Goal: Information Seeking & Learning: Learn about a topic

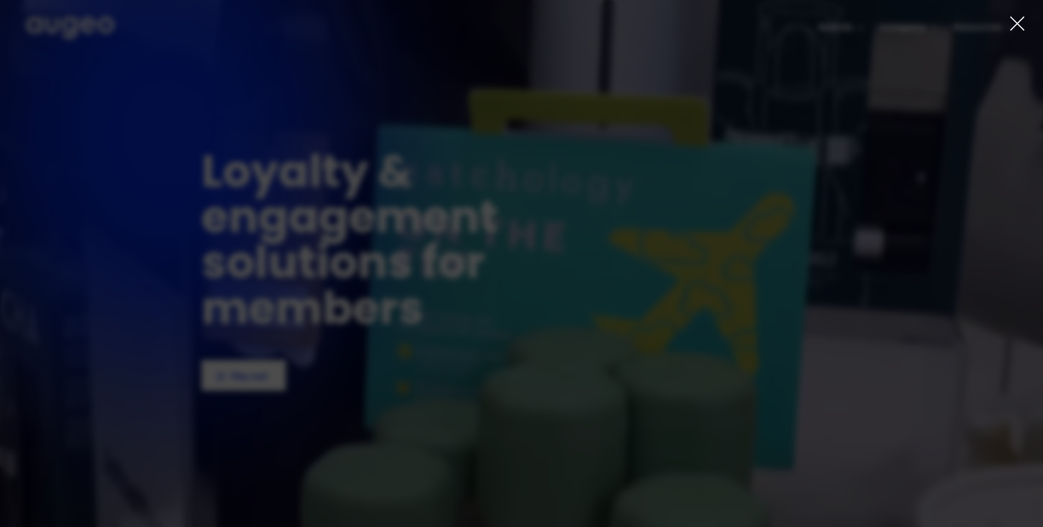
click at [1012, 22] on icon at bounding box center [1017, 23] width 16 height 16
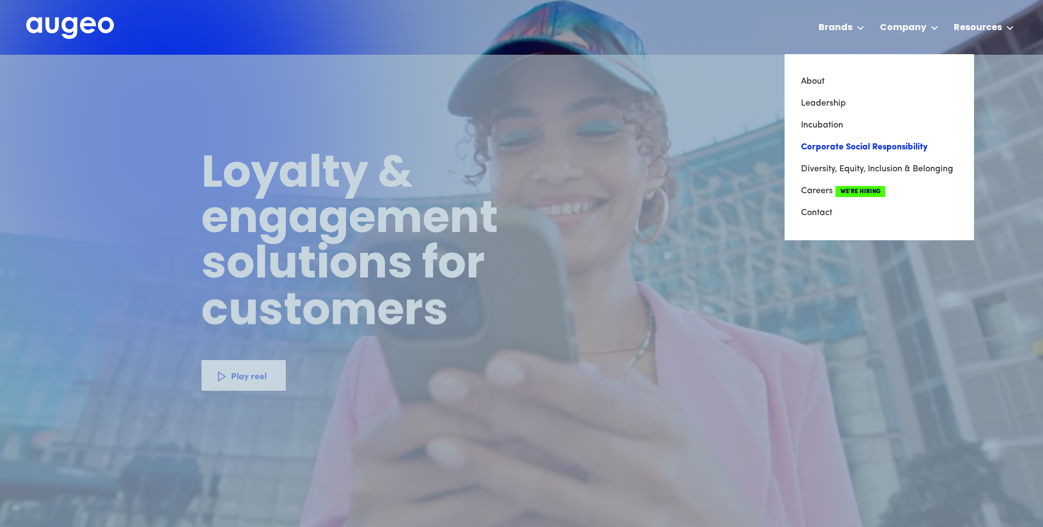
click at [892, 145] on link "Corporate Social Responsibility" at bounding box center [879, 147] width 157 height 22
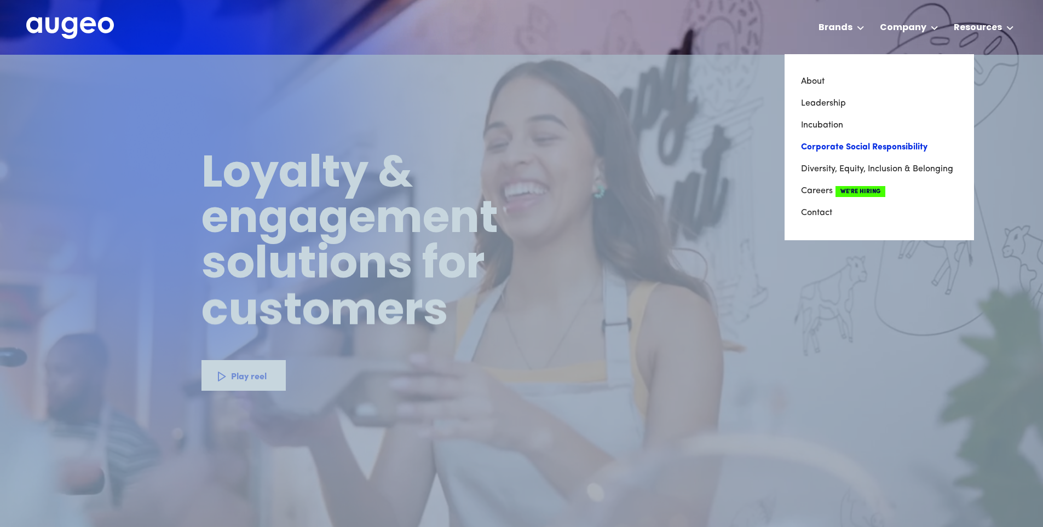
click at [892, 145] on link "Corporate Social Responsibility" at bounding box center [879, 147] width 157 height 22
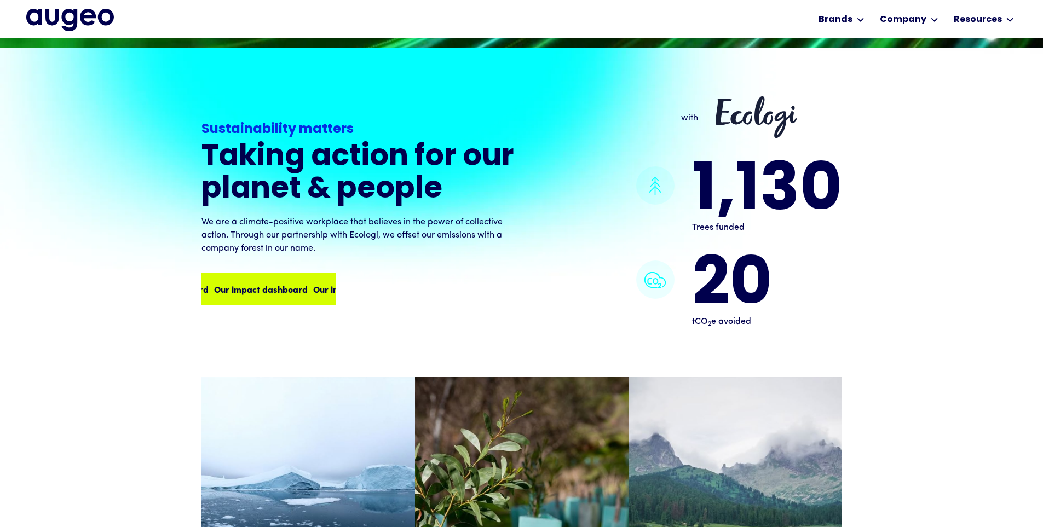
scroll to position [938, 0]
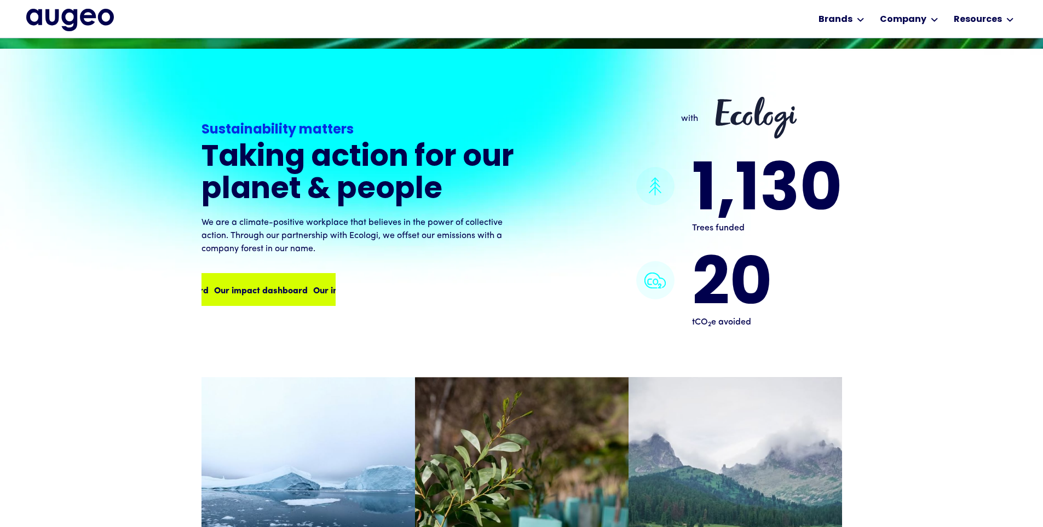
click at [311, 283] on div "Our impact dashboard" at bounding box center [358, 289] width 94 height 13
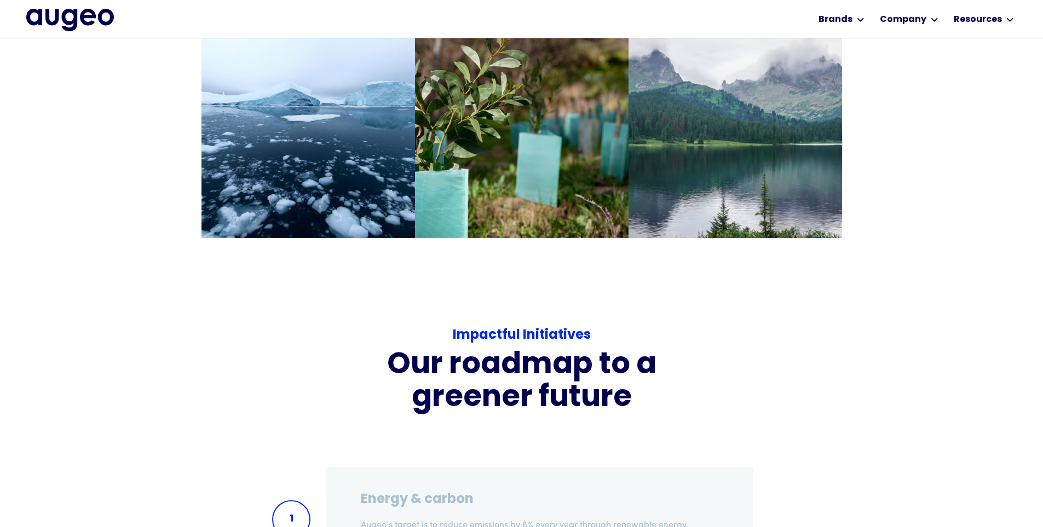
scroll to position [1323, 0]
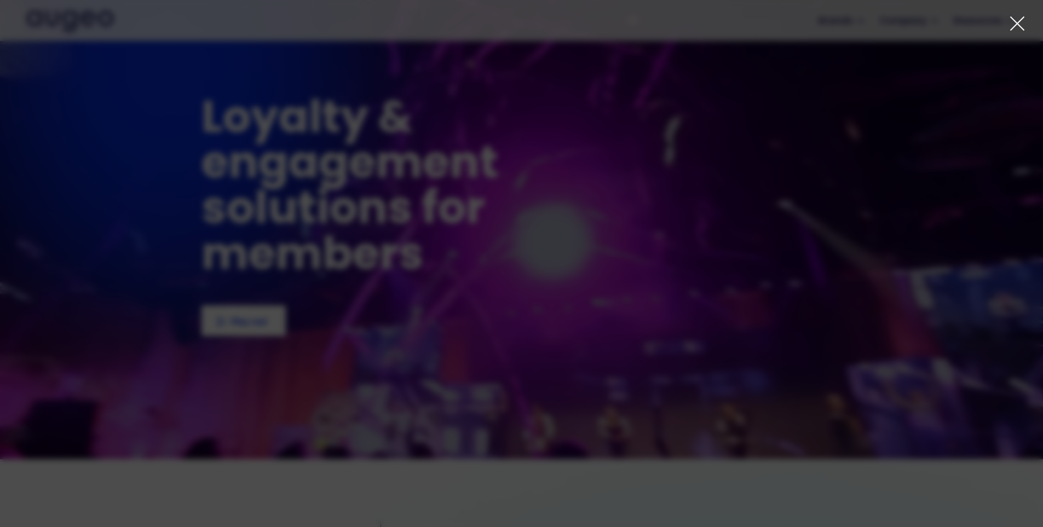
click at [1019, 21] on icon at bounding box center [1017, 23] width 16 height 16
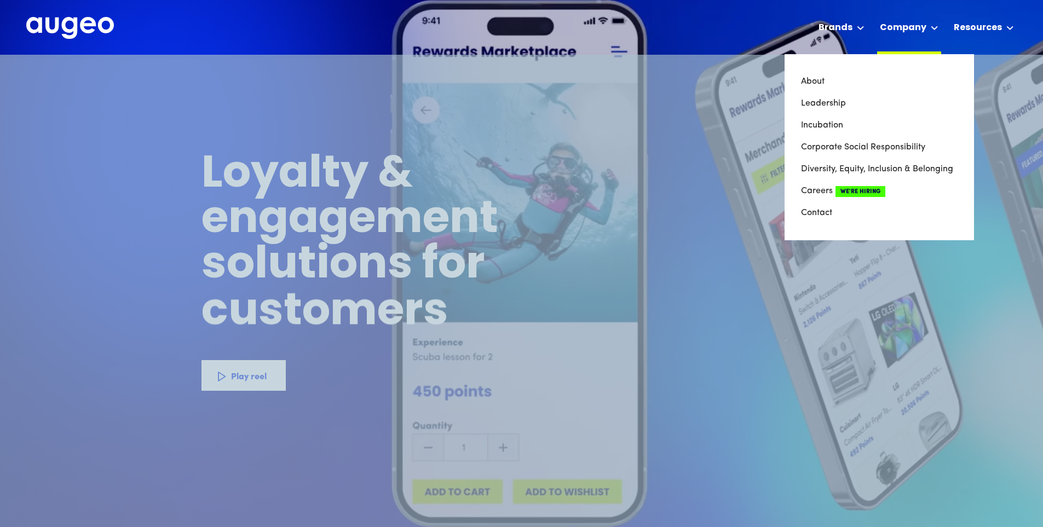
click at [937, 25] on div at bounding box center [935, 27] width 8 height 13
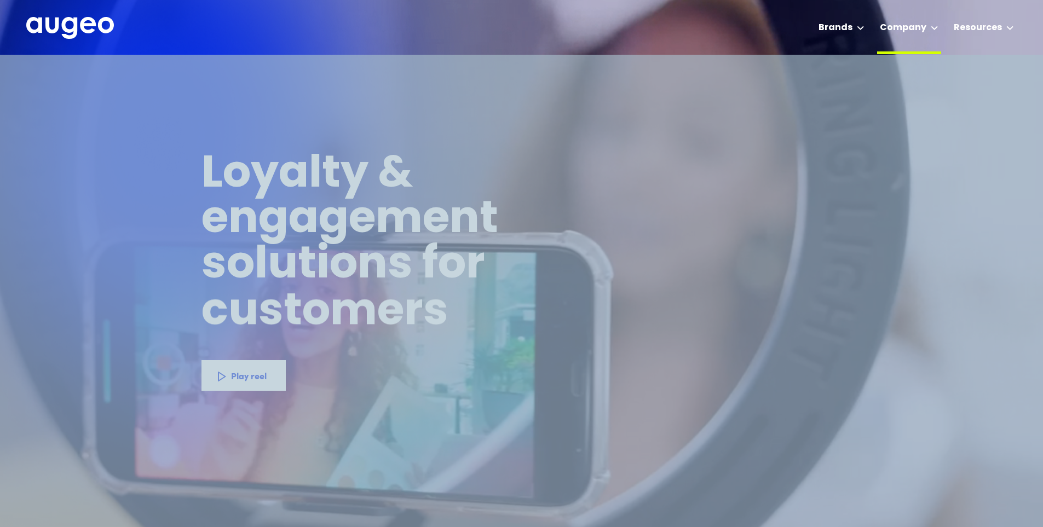
click at [937, 25] on div at bounding box center [935, 27] width 8 height 13
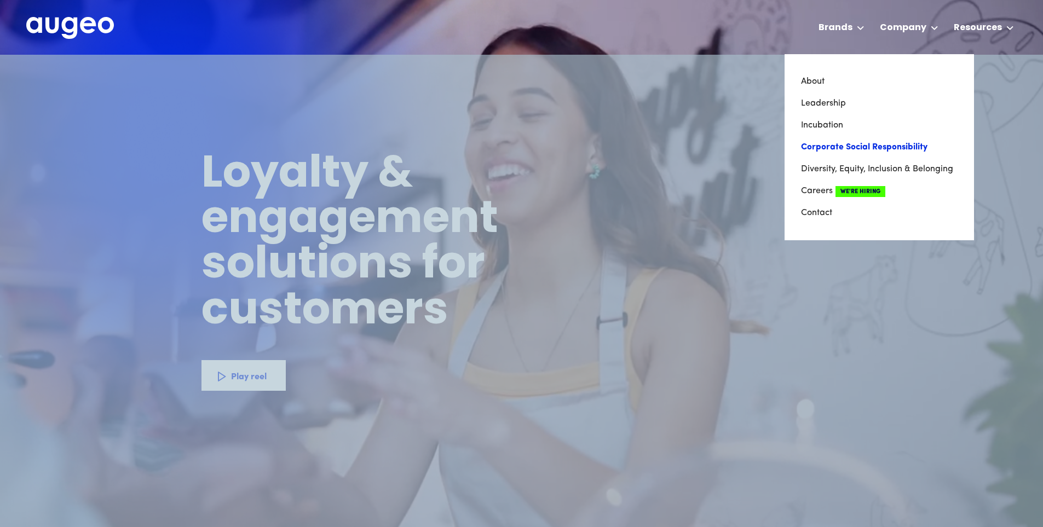
click at [904, 145] on link "Corporate Social Responsibility" at bounding box center [879, 147] width 157 height 22
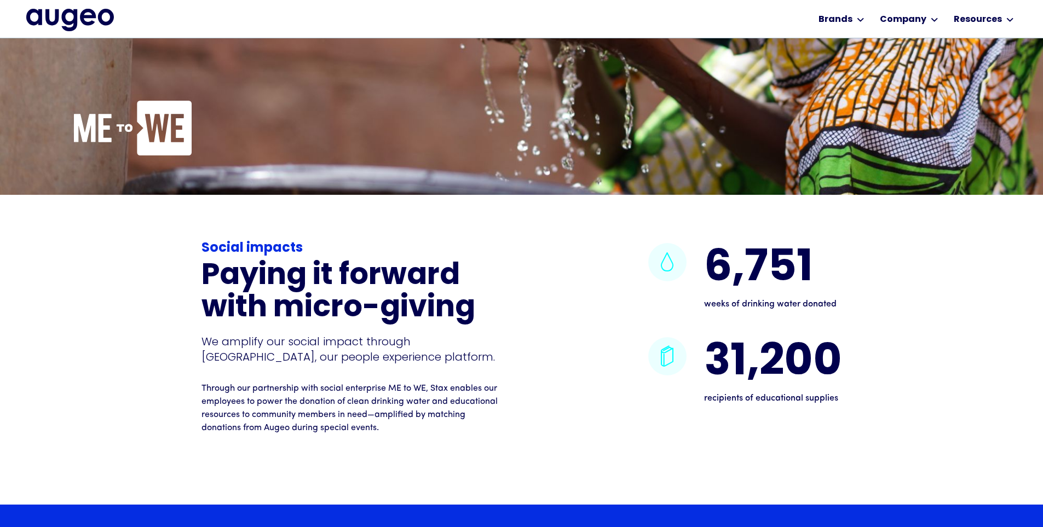
scroll to position [2539, 0]
